Goal: Transaction & Acquisition: Obtain resource

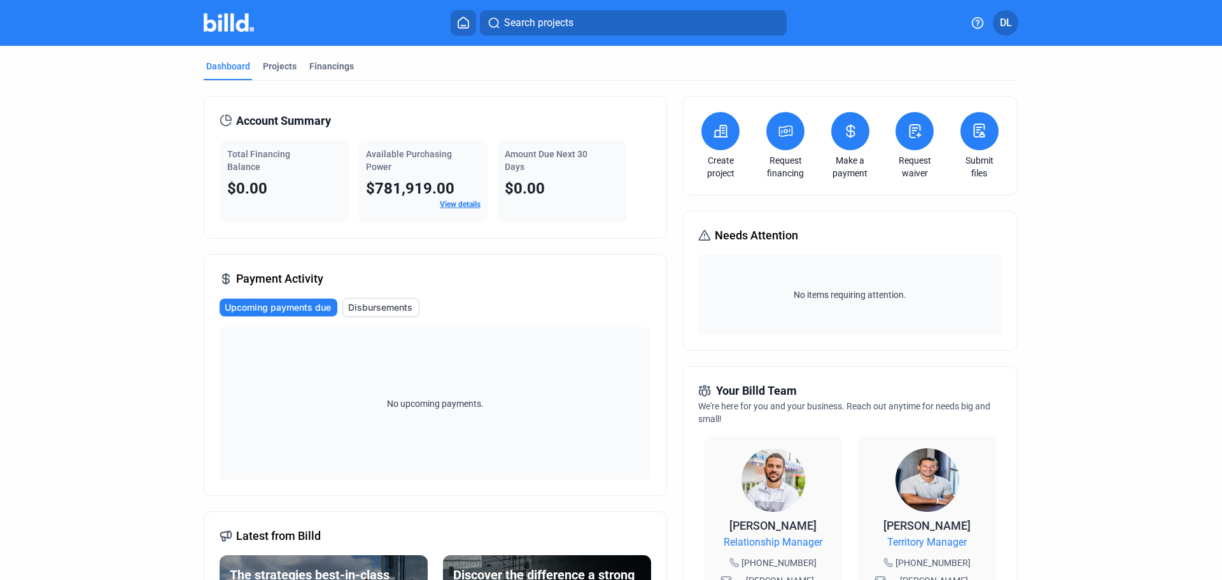
click at [780, 140] on button at bounding box center [785, 131] width 38 height 38
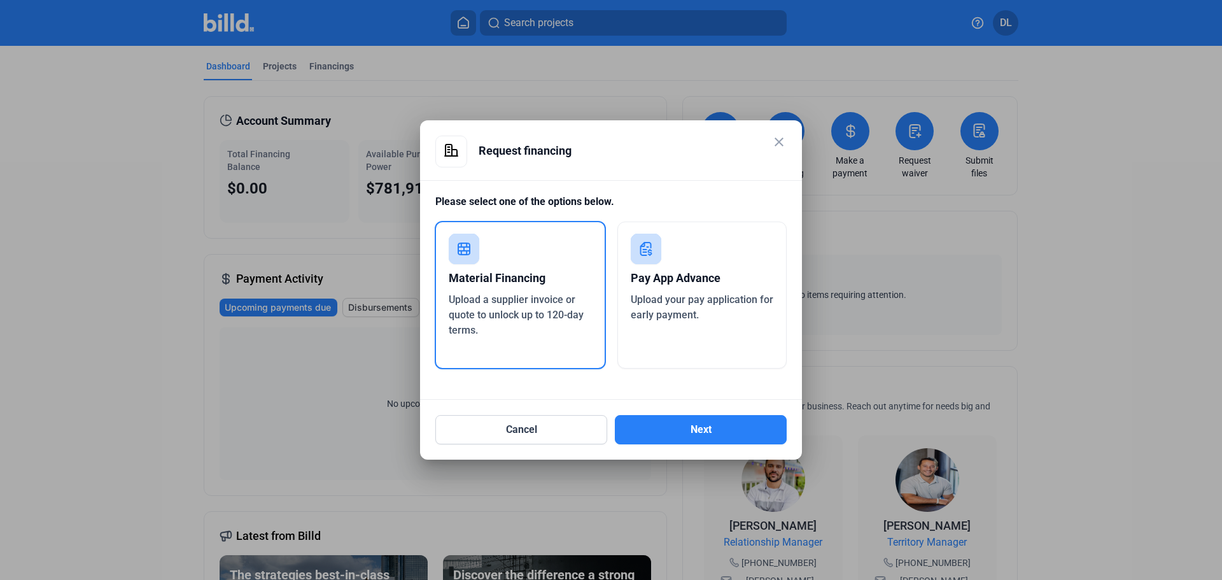
click at [670, 304] on span "Upload your pay application for early payment." at bounding box center [702, 306] width 143 height 27
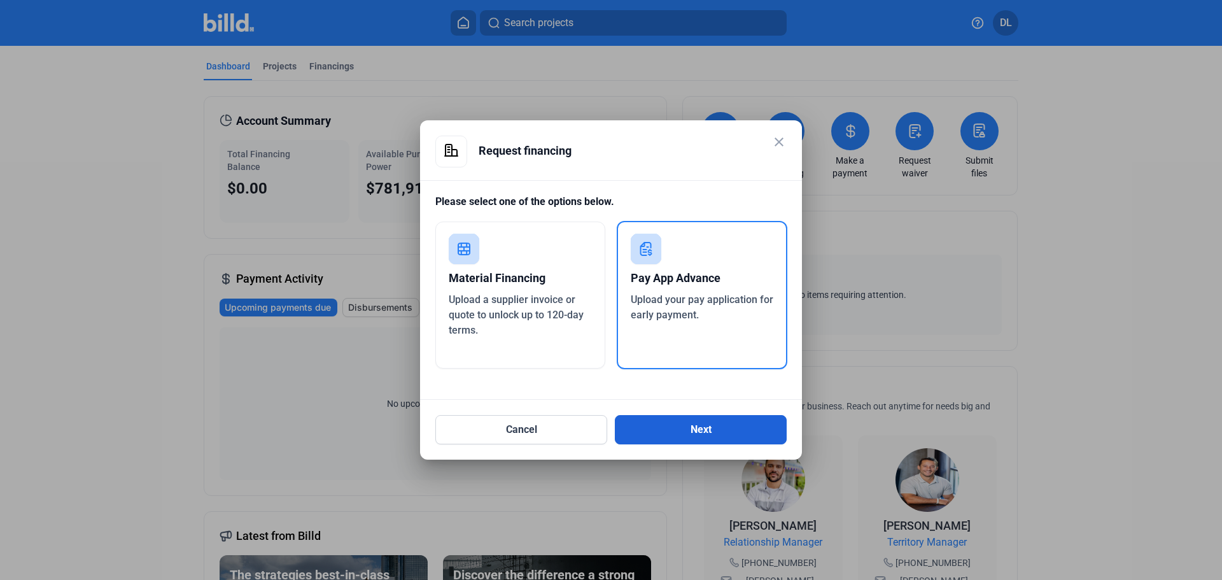
click at [697, 433] on button "Next" at bounding box center [701, 429] width 172 height 29
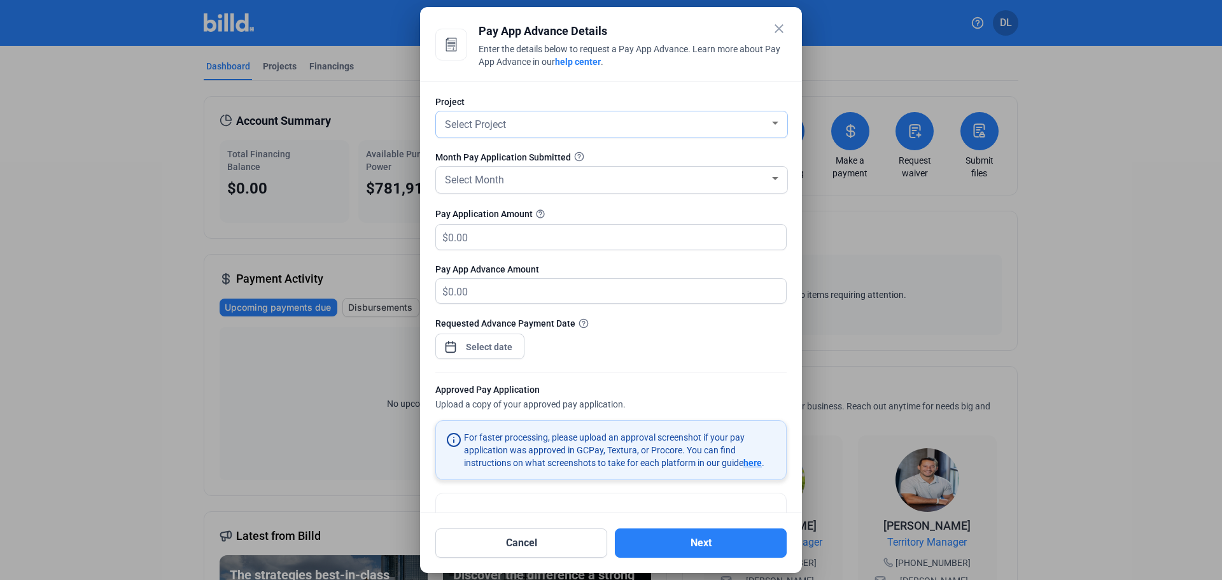
click at [636, 126] on div "Select Project" at bounding box center [605, 124] width 327 height 18
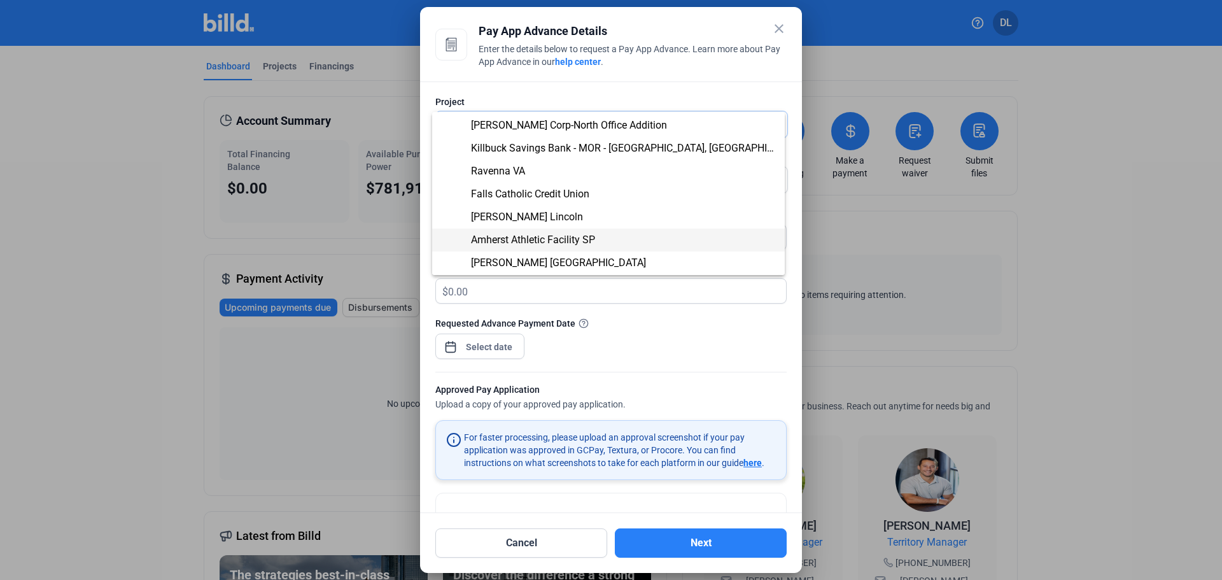
scroll to position [64, 0]
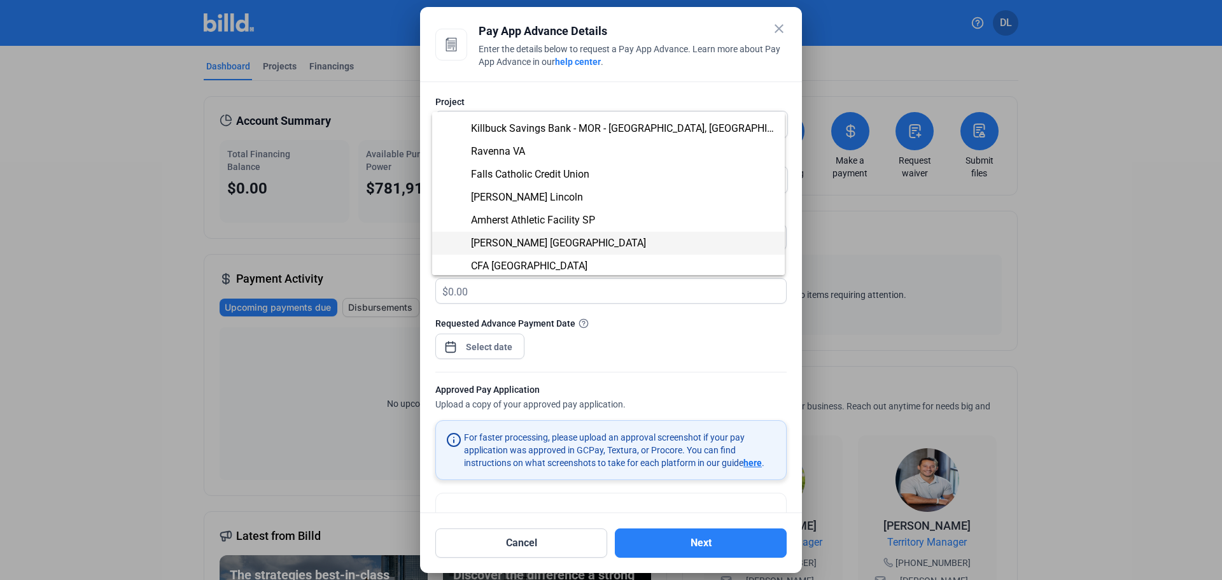
click at [640, 240] on span "[PERSON_NAME] [GEOGRAPHIC_DATA]" at bounding box center [608, 243] width 332 height 23
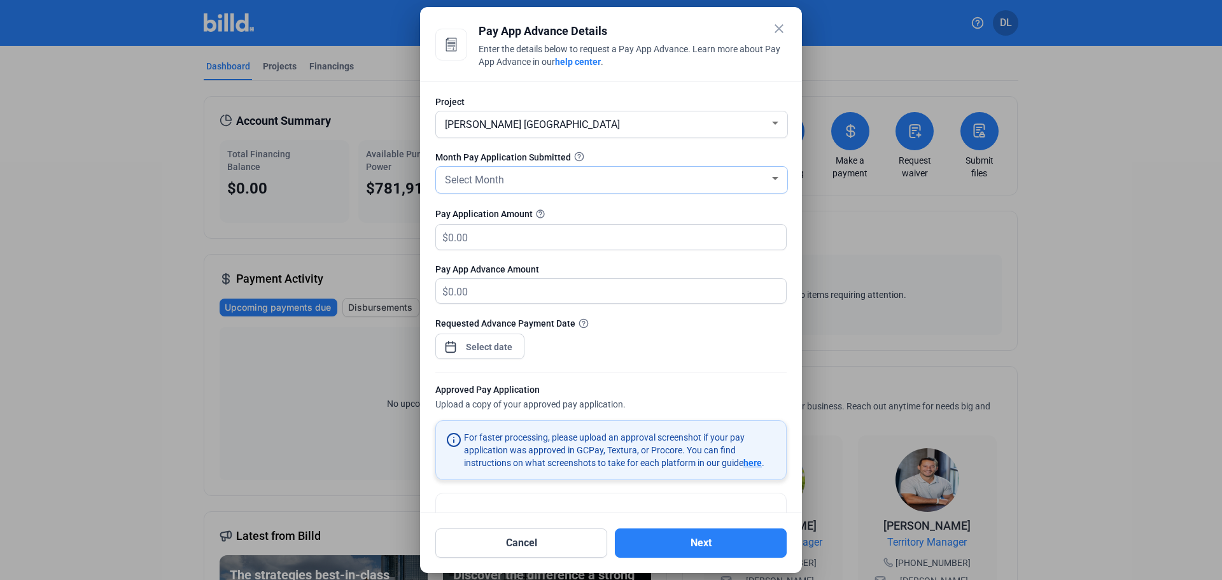
click at [620, 178] on div "Select Month" at bounding box center [605, 179] width 327 height 18
click at [601, 264] on span "AUG" at bounding box center [608, 275] width 332 height 23
click at [590, 231] on input "text" at bounding box center [617, 237] width 338 height 25
type input "1"
type input "1.00"
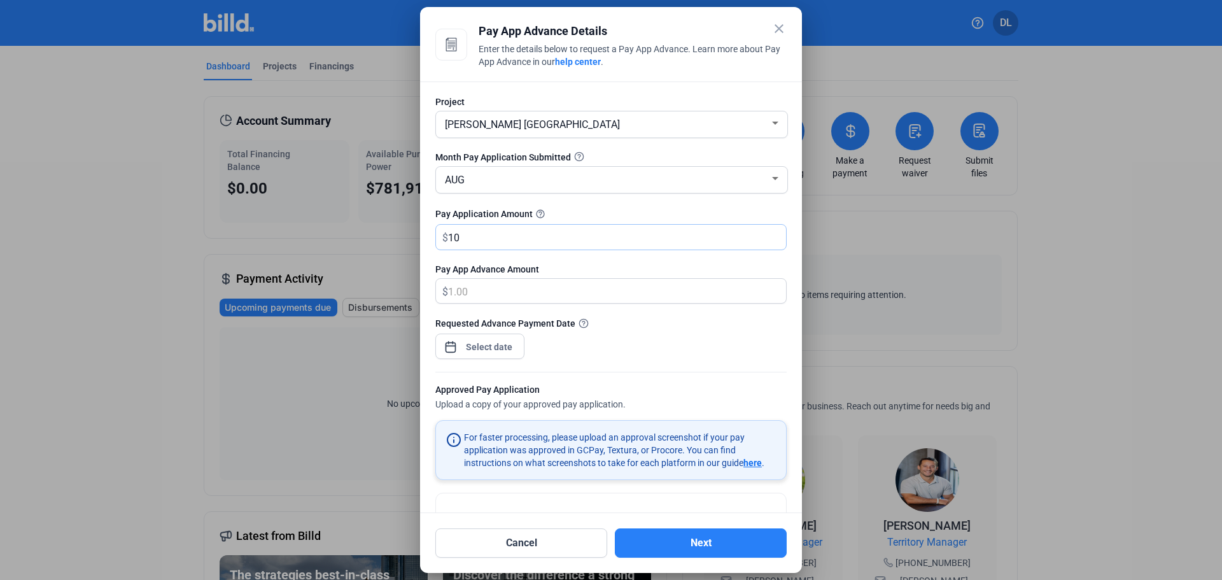
type input "107"
type input "107.00"
type input "1073"
type input "1,073.00"
type input "1,0734"
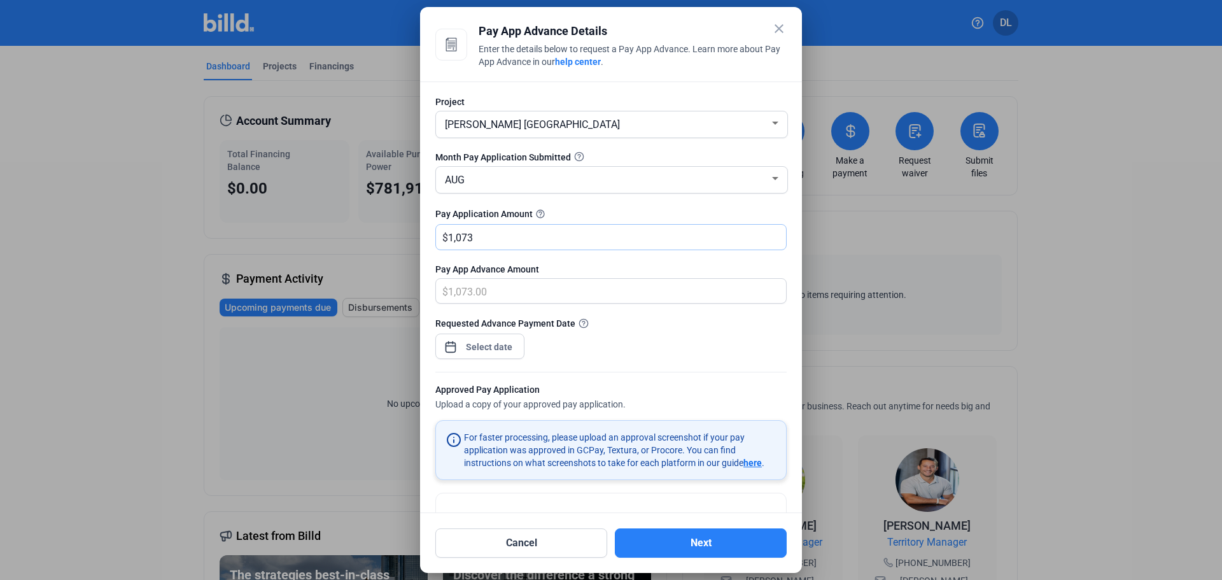
type input "10,734.00"
type input "107,349"
type input "107,349.00"
type input "107,349.9"
type input "107,349.90"
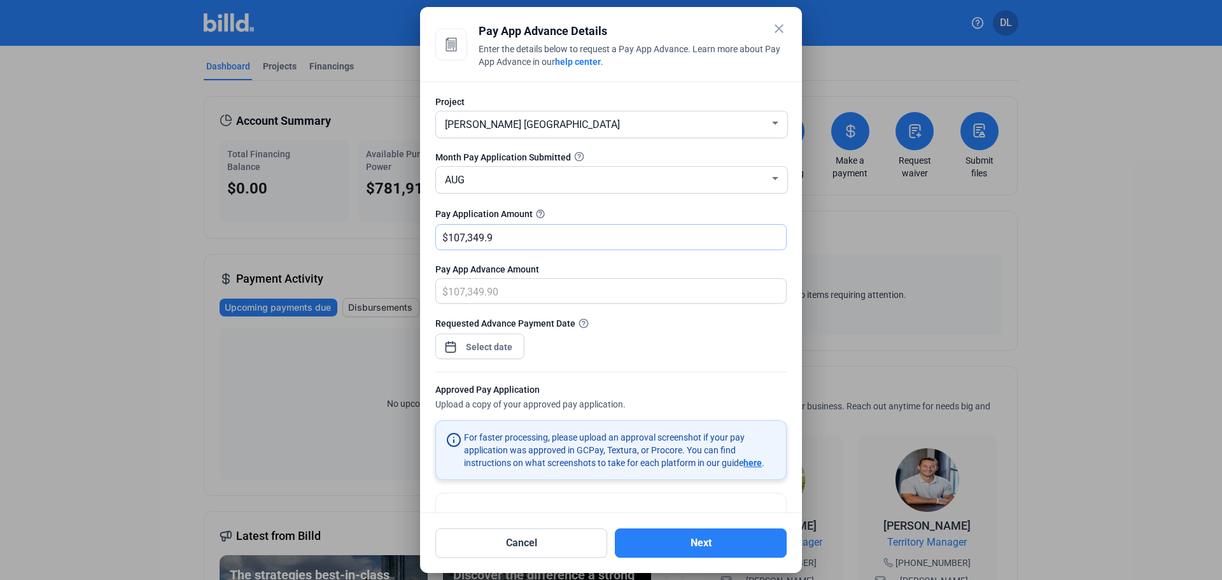
type input "107,349.97"
click at [483, 341] on div "close Pay App Advance Details Enter the details below to request a Pay App Adva…" at bounding box center [611, 290] width 1222 height 580
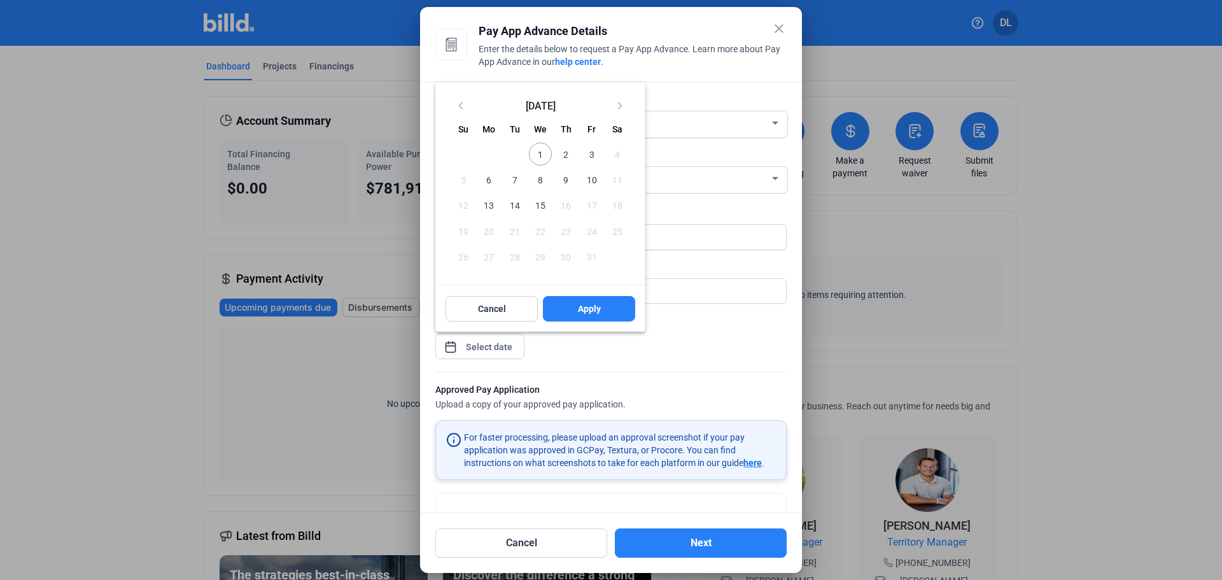
click at [536, 150] on span "1" at bounding box center [540, 154] width 23 height 23
click at [579, 302] on button "Apply" at bounding box center [589, 308] width 92 height 25
type input "[DATE]"
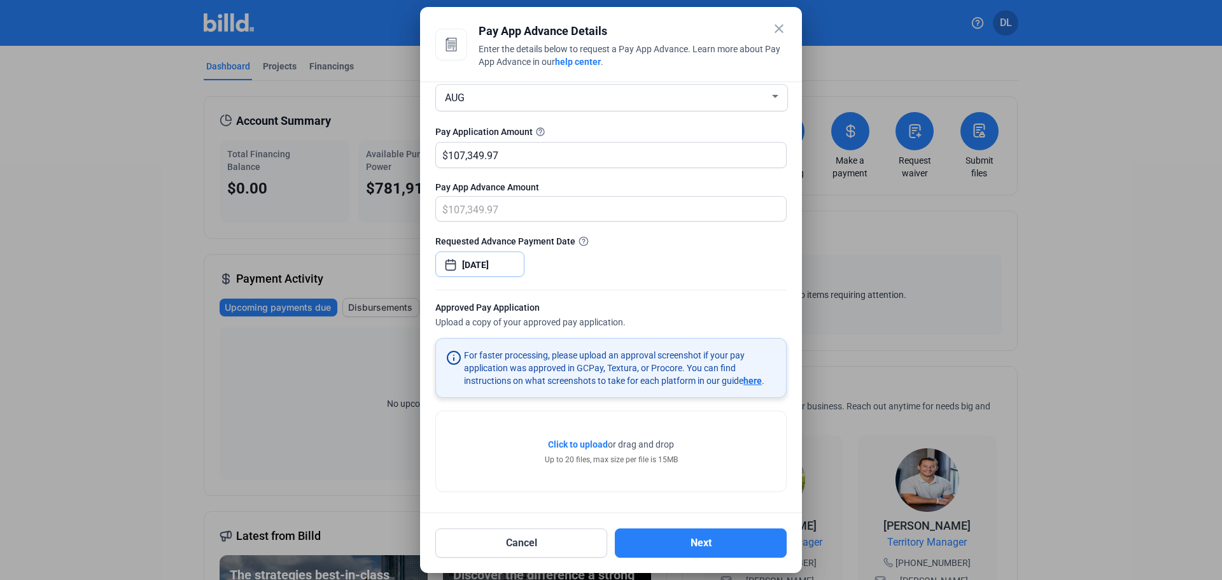
scroll to position [83, 0]
click at [586, 444] on span "Click to upload" at bounding box center [578, 444] width 60 height 10
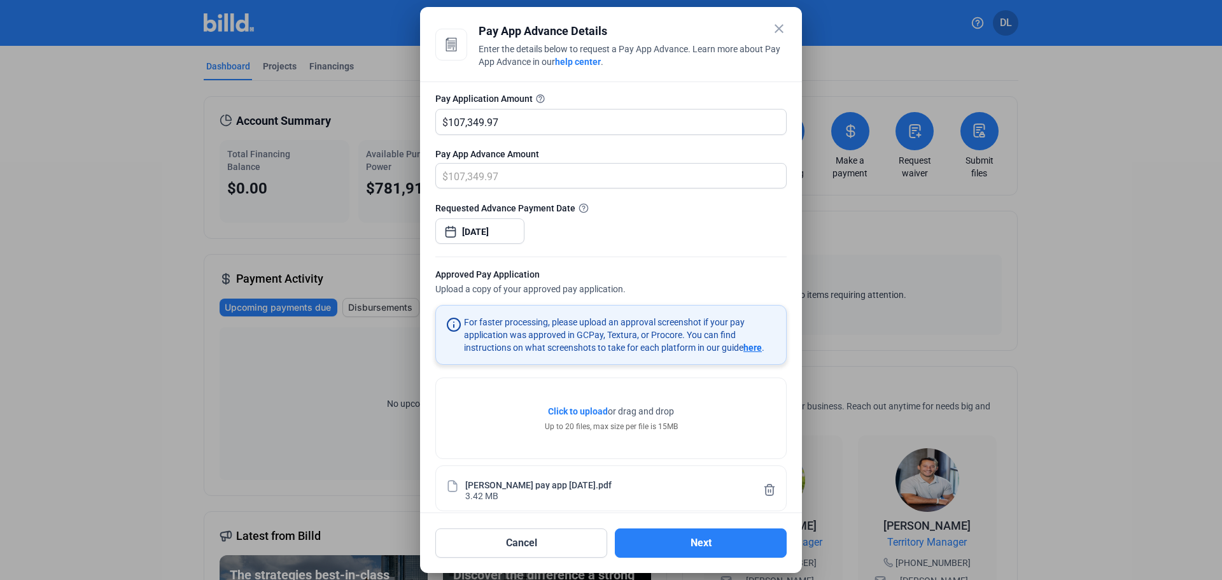
scroll to position [130, 0]
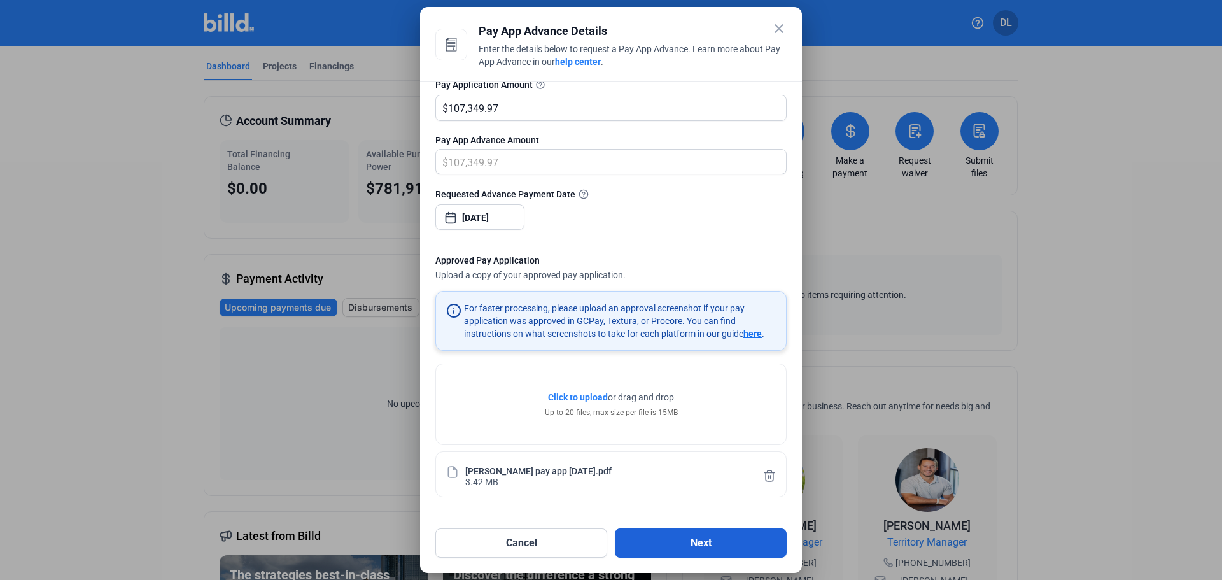
click at [693, 539] on button "Next" at bounding box center [701, 542] width 172 height 29
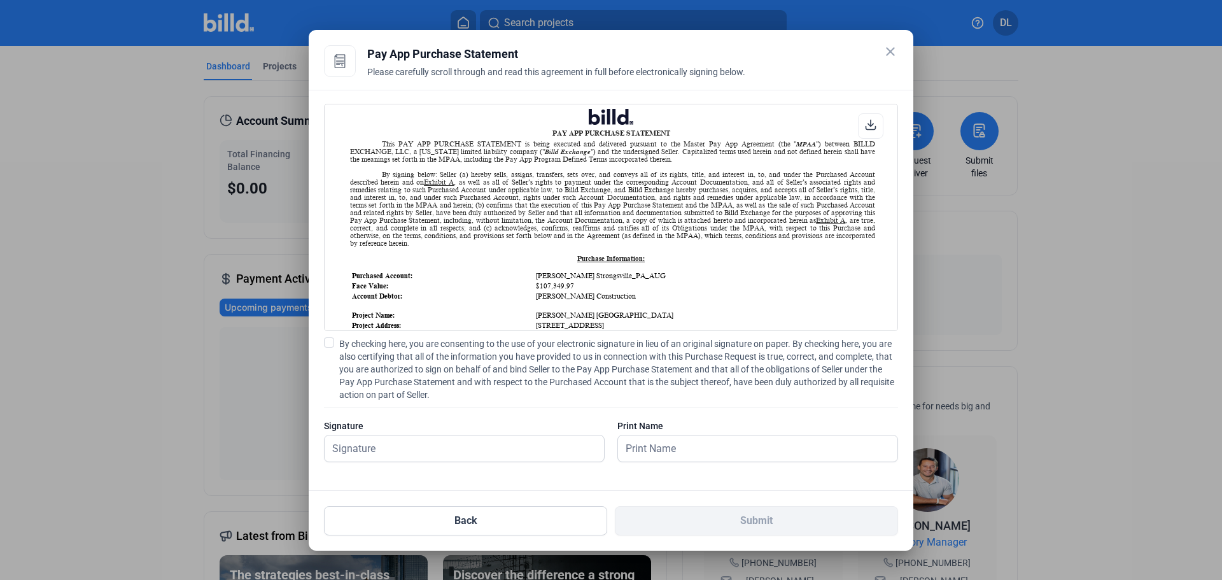
scroll to position [0, 0]
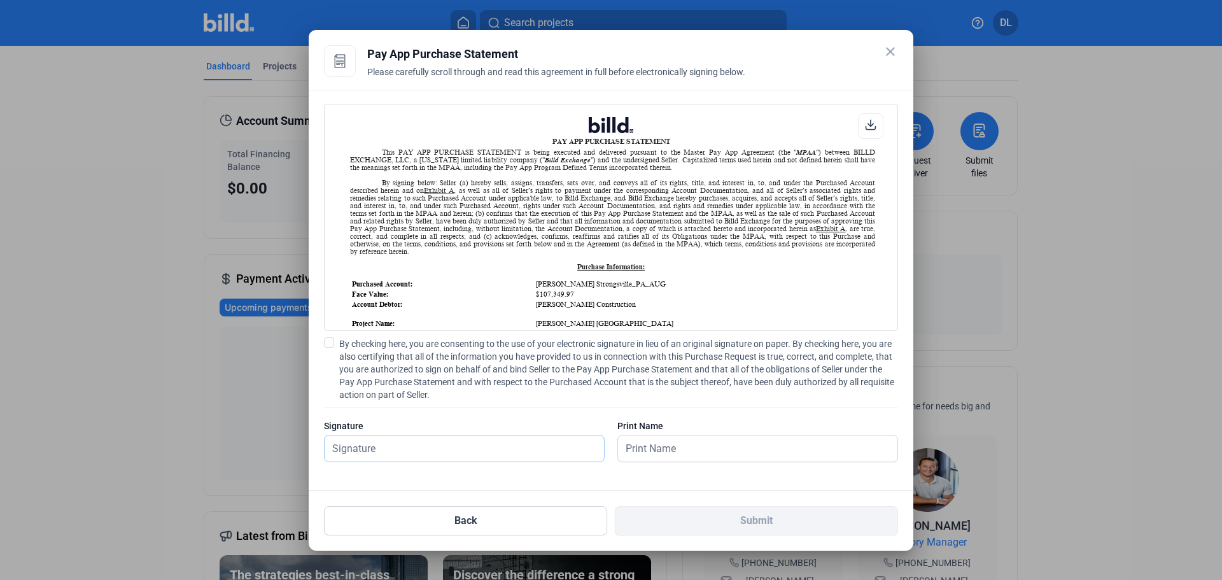
click at [458, 456] on input "text" at bounding box center [457, 448] width 265 height 26
click at [452, 456] on input "text" at bounding box center [464, 448] width 279 height 26
type input "[PERSON_NAME]"
click at [328, 339] on span at bounding box center [329, 342] width 10 height 10
click at [0, 0] on input "By checking here, you are consenting to the use of your electronic signature in…" at bounding box center [0, 0] width 0 height 0
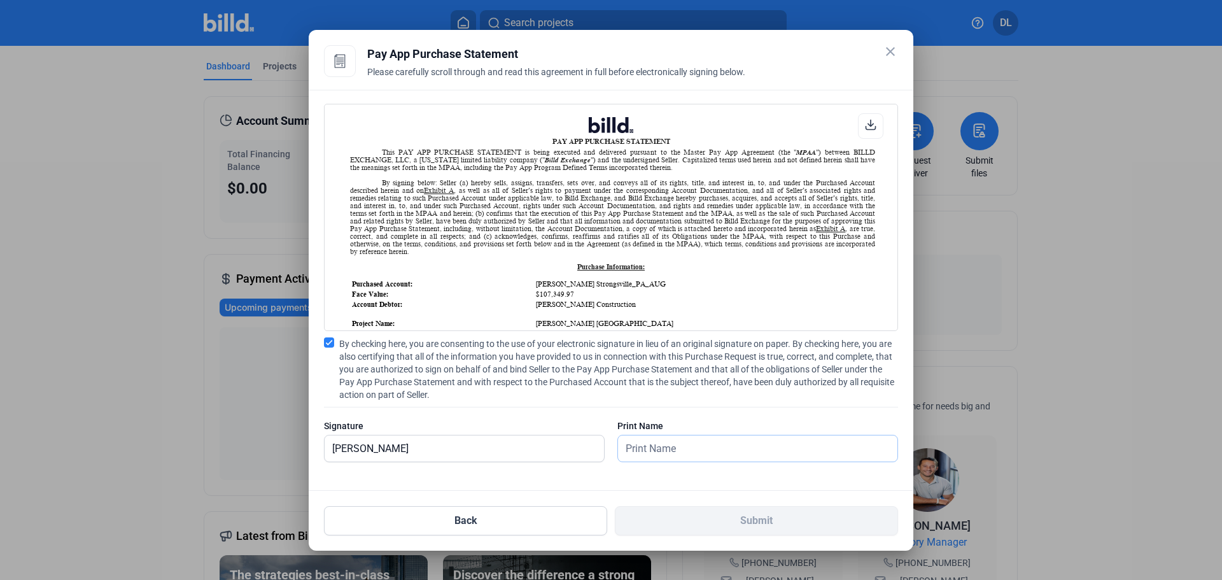
click at [659, 453] on input "text" at bounding box center [757, 448] width 279 height 26
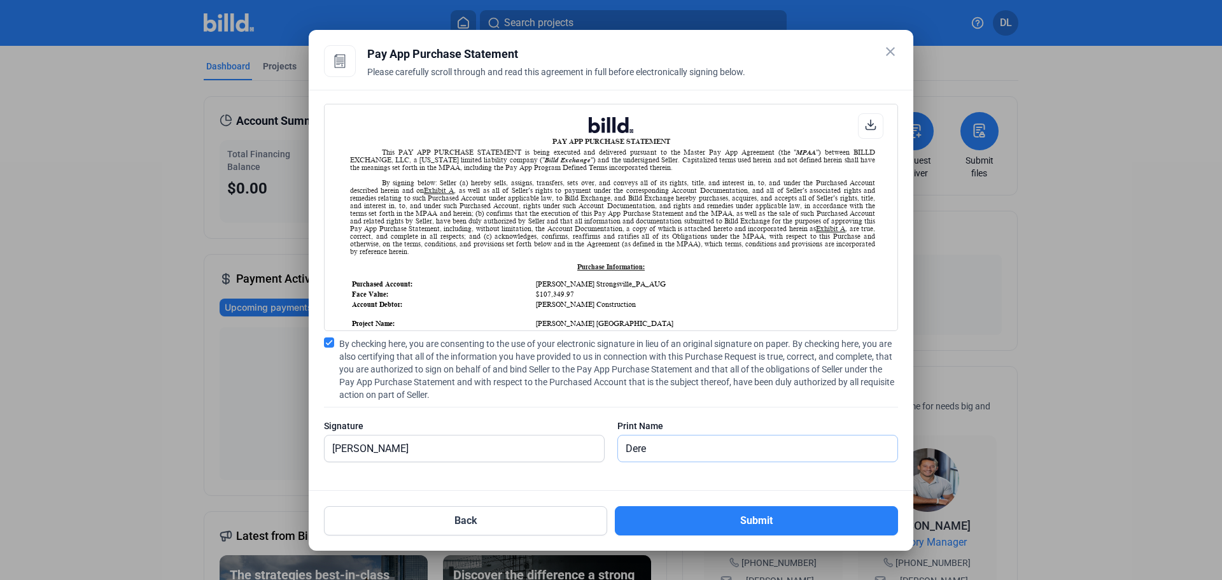
type input "[PERSON_NAME]"
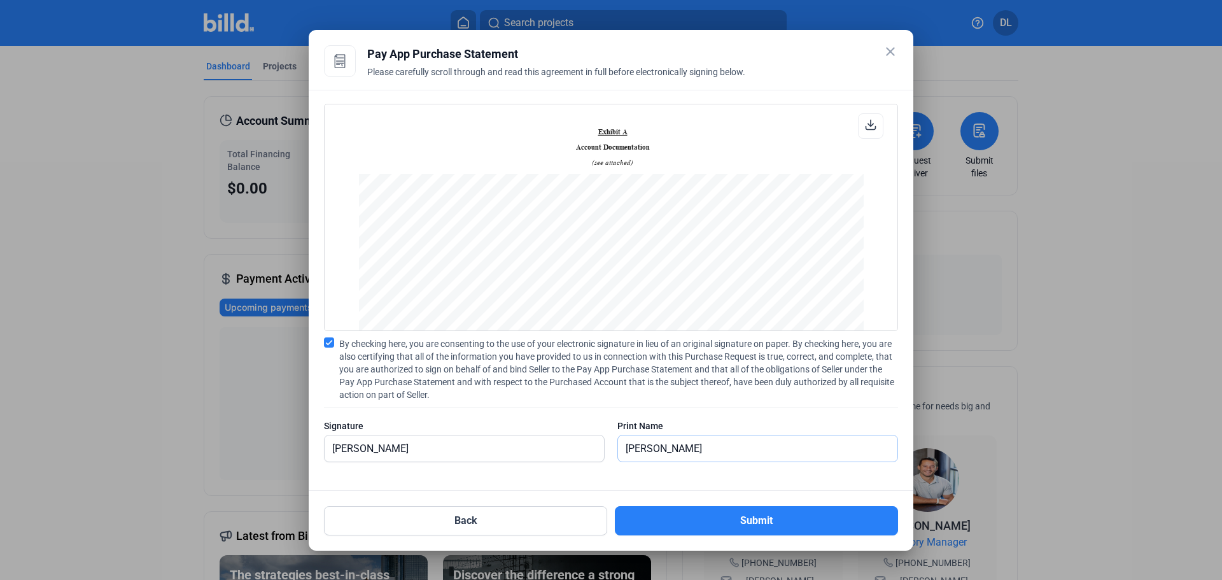
scroll to position [1209, 0]
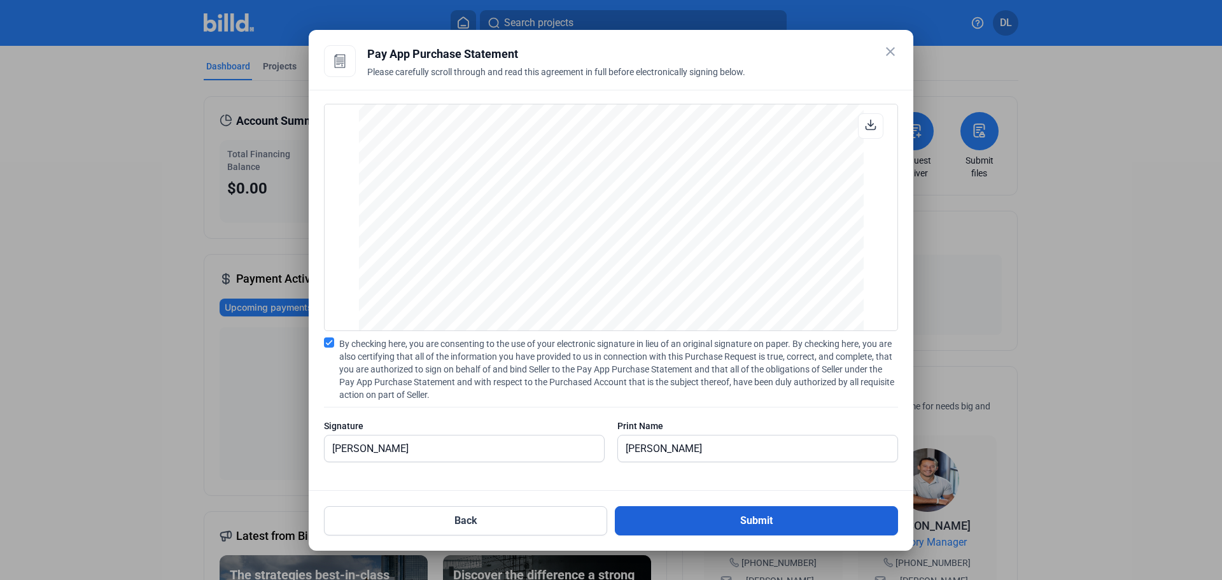
click at [758, 513] on button "Submit" at bounding box center [756, 520] width 283 height 29
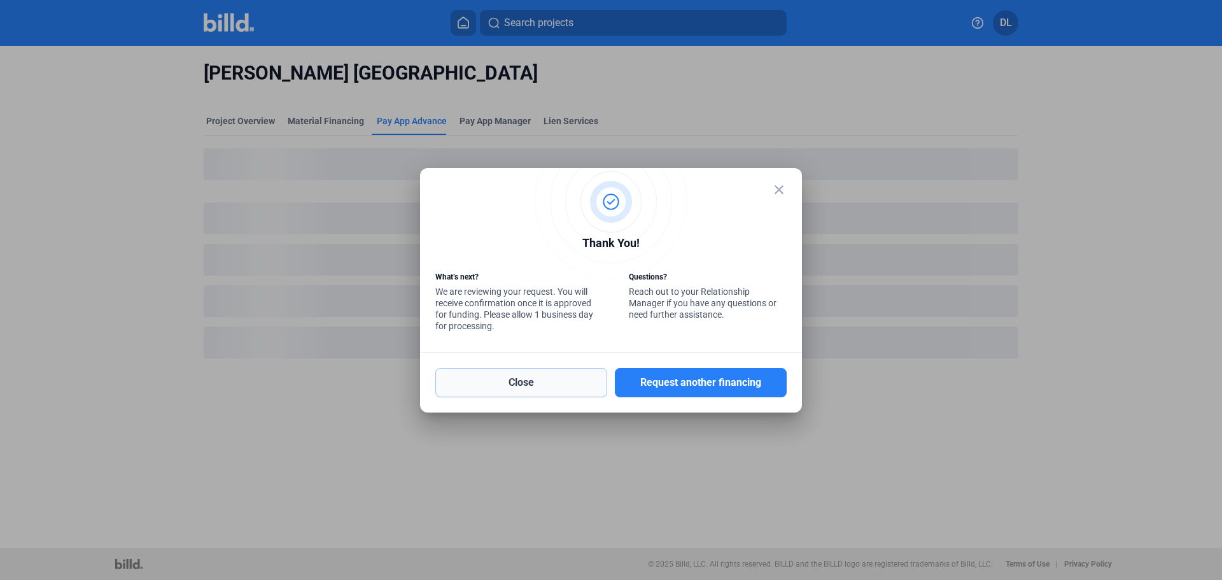
click at [503, 378] on button "Close" at bounding box center [521, 382] width 172 height 29
